Goal: Find specific page/section: Find specific page/section

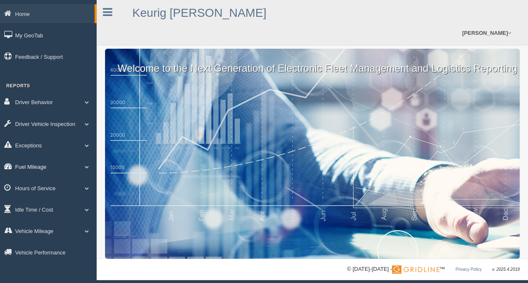
click at [38, 169] on link "Fuel Mileage" at bounding box center [48, 166] width 97 height 19
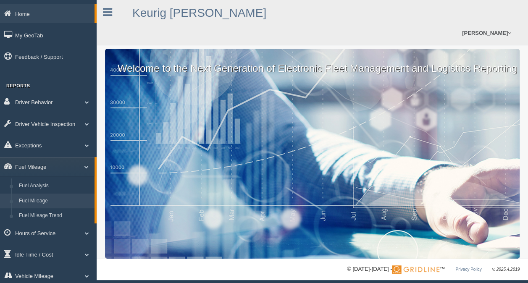
click at [40, 201] on link "Fuel Mileage" at bounding box center [54, 201] width 79 height 15
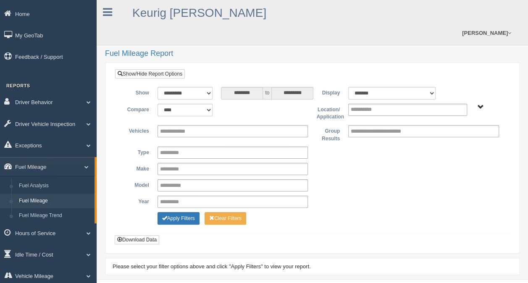
click at [480, 107] on span "Irving - OTR Tucson - OTR" at bounding box center [481, 107] width 6 height 6
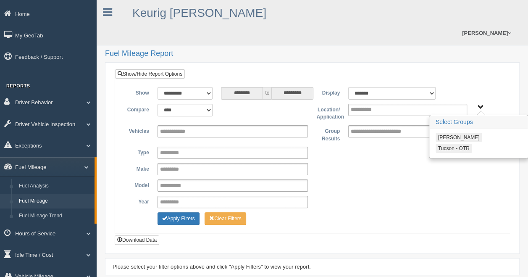
click at [448, 147] on button "Tucson - OTR" at bounding box center [454, 148] width 37 height 9
click at [180, 218] on button "Apply Filters" at bounding box center [179, 218] width 42 height 13
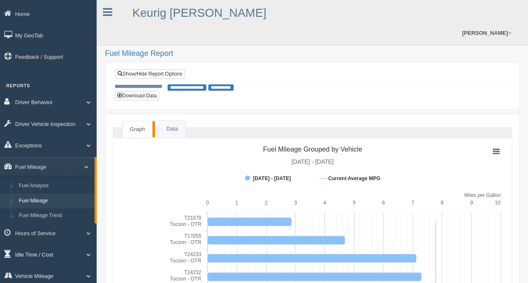
click at [29, 255] on link "Idle Time / Cost" at bounding box center [48, 254] width 97 height 19
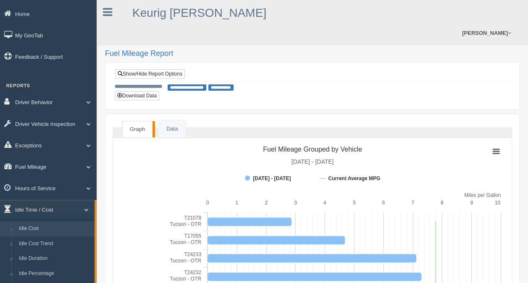
click at [48, 234] on link "Idle Cost" at bounding box center [54, 228] width 79 height 15
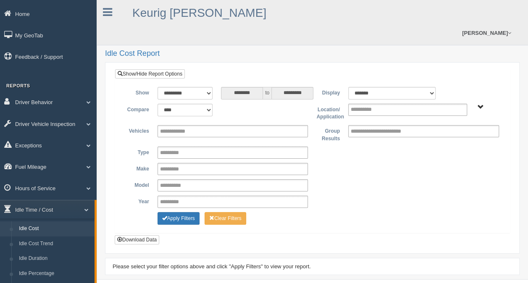
click at [482, 105] on span "[PERSON_NAME] - OTR Tucson - OTR" at bounding box center [481, 107] width 6 height 6
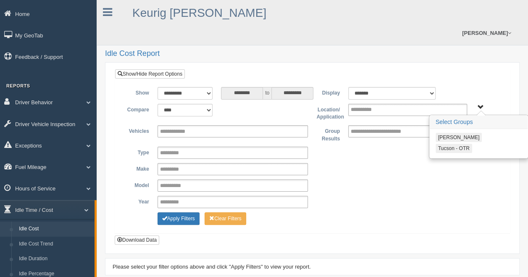
click at [452, 148] on button "Tucson - OTR" at bounding box center [454, 148] width 37 height 9
click at [189, 216] on button "Apply Filters" at bounding box center [179, 218] width 42 height 13
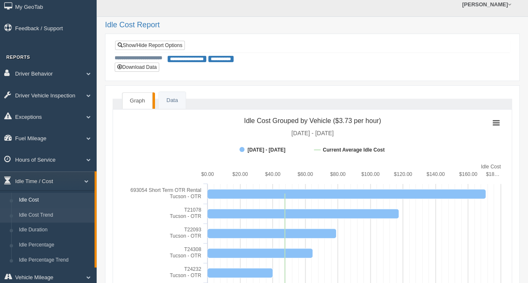
scroll to position [42, 0]
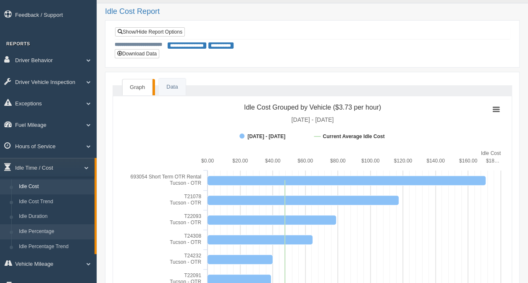
click at [31, 233] on link "Idle Percentage" at bounding box center [54, 231] width 79 height 15
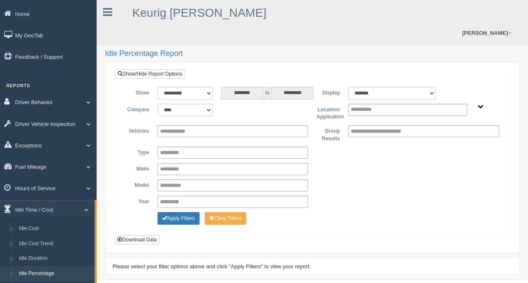
click at [483, 106] on span "Irving - OTR Tucson - OTR" at bounding box center [481, 107] width 6 height 6
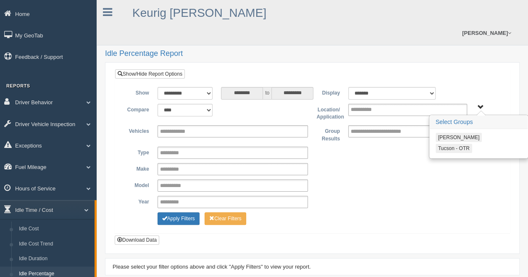
click at [456, 148] on button "Tucson - OTR" at bounding box center [454, 148] width 37 height 9
click at [167, 220] on button "Apply Filters" at bounding box center [179, 218] width 42 height 13
